Goal: Information Seeking & Learning: Learn about a topic

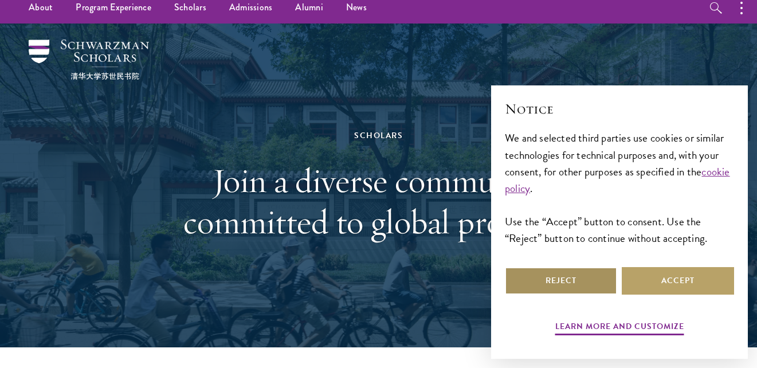
click at [569, 273] on button "Reject" at bounding box center [561, 281] width 112 height 28
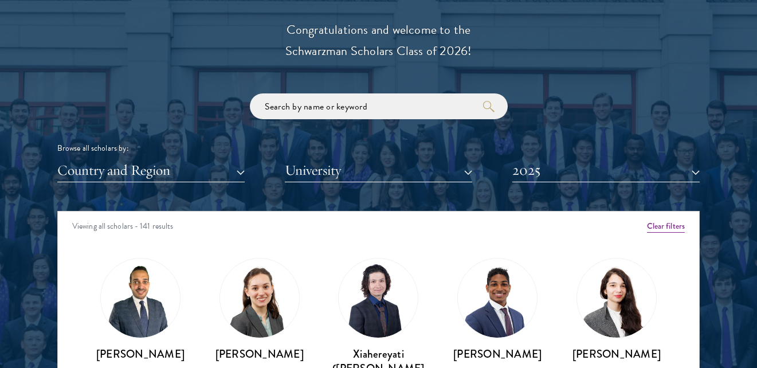
scroll to position [1280, 0]
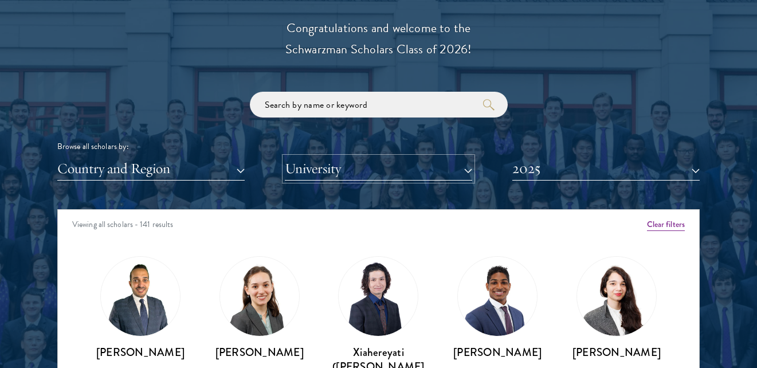
click at [464, 166] on button "University" at bounding box center [378, 168] width 187 height 23
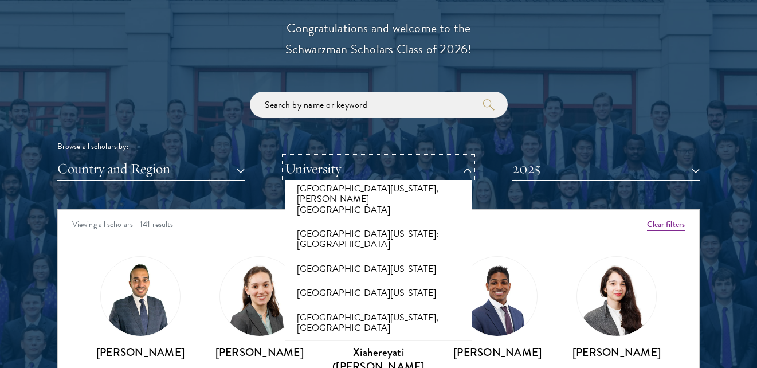
scroll to position [10527, 0]
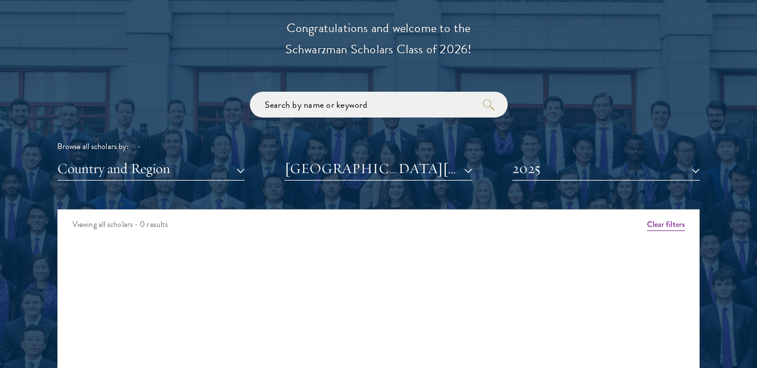
scroll to position [1283, 0]
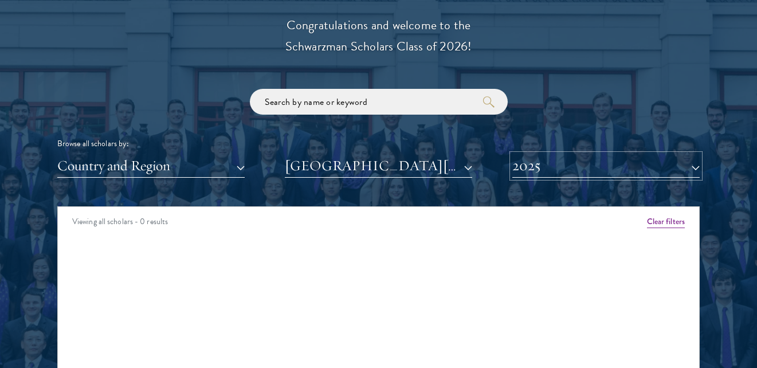
click at [695, 166] on button "2025" at bounding box center [605, 165] width 187 height 23
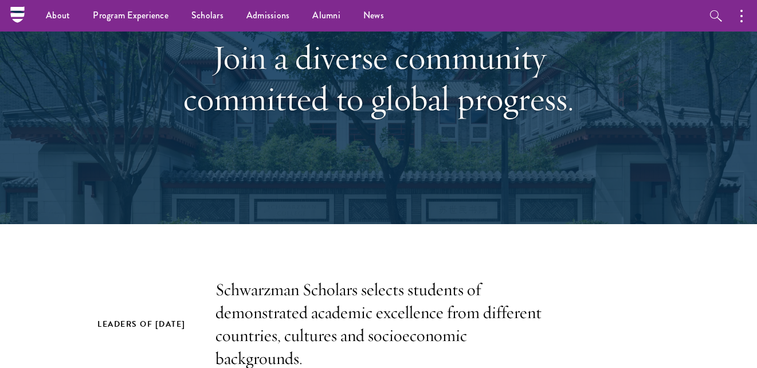
scroll to position [0, 0]
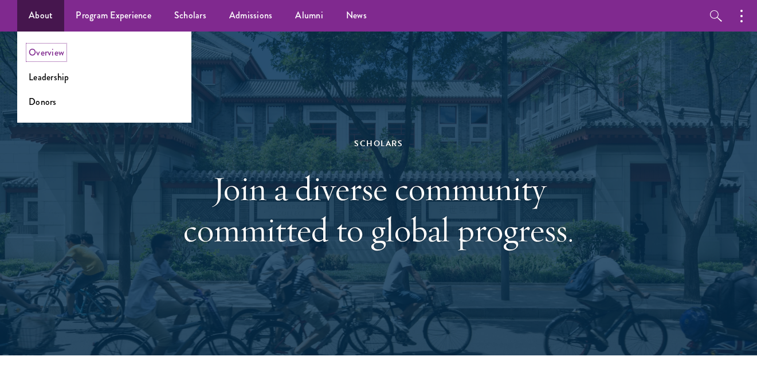
click at [39, 51] on link "Overview" at bounding box center [47, 52] width 36 height 13
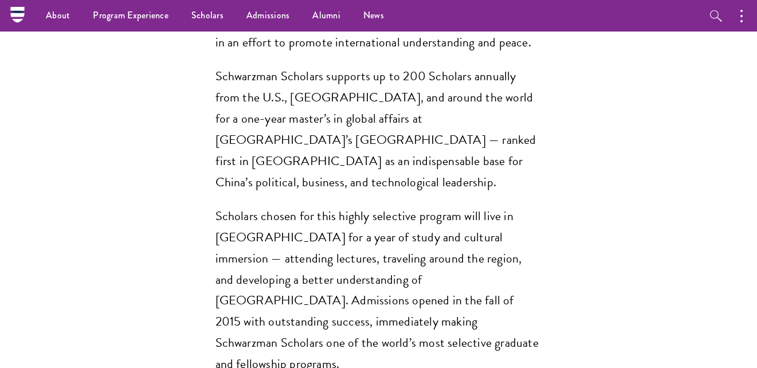
scroll to position [886, 0]
